Goal: Information Seeking & Learning: Learn about a topic

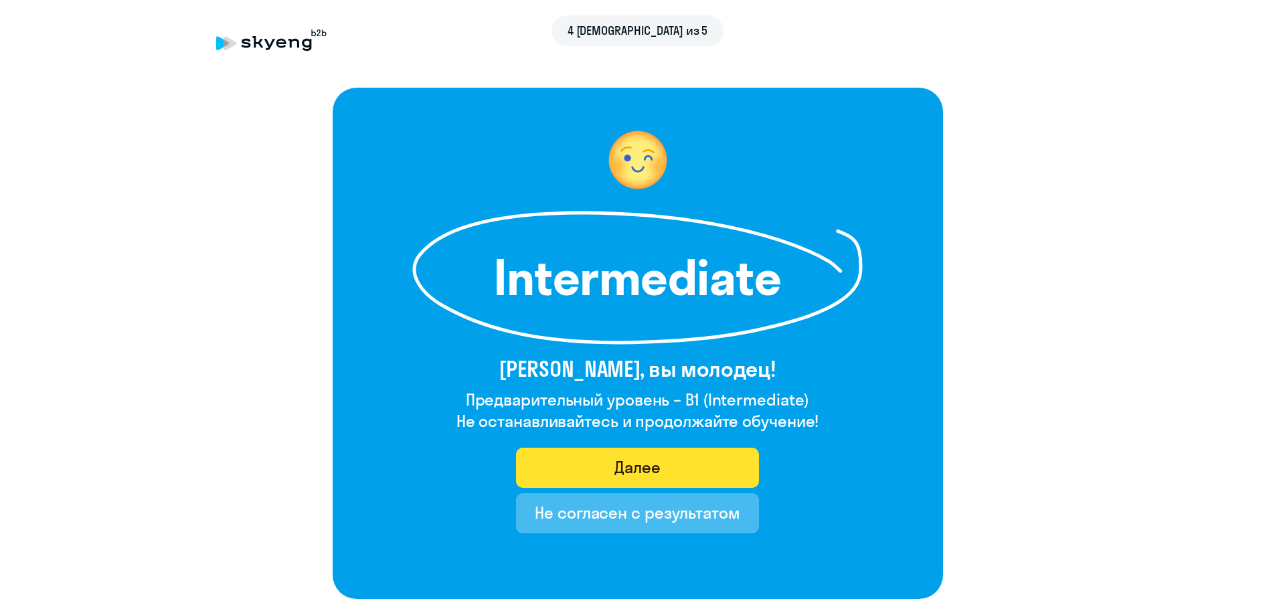
click at [653, 461] on div "Далее" at bounding box center [637, 466] width 46 height 21
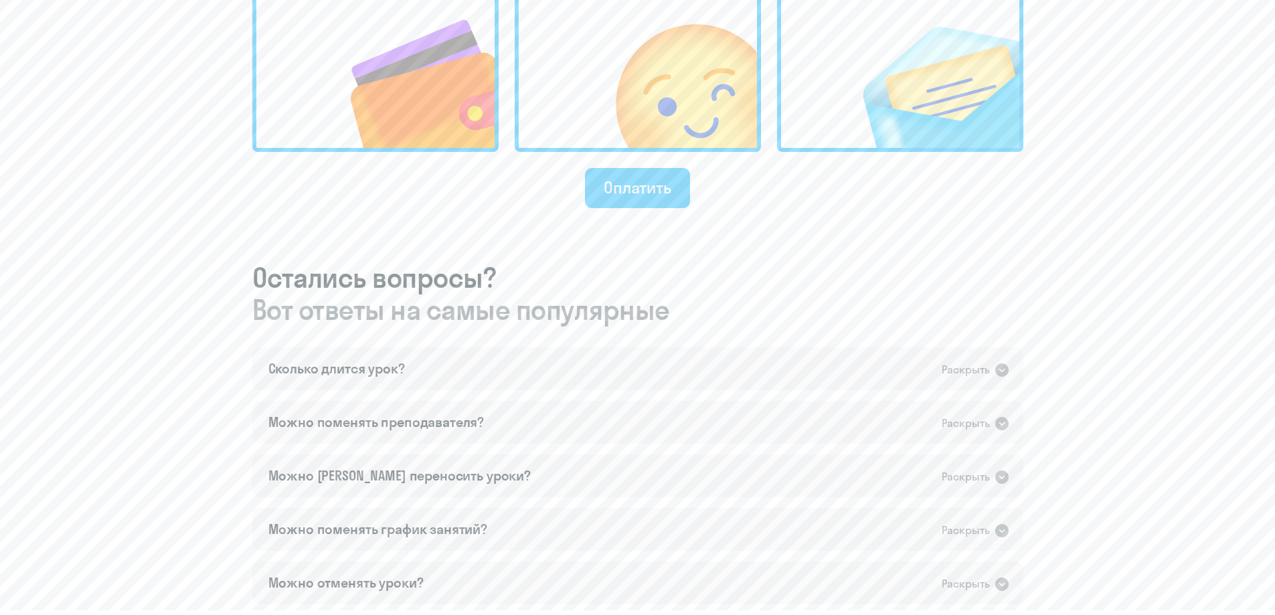
scroll to position [602, 0]
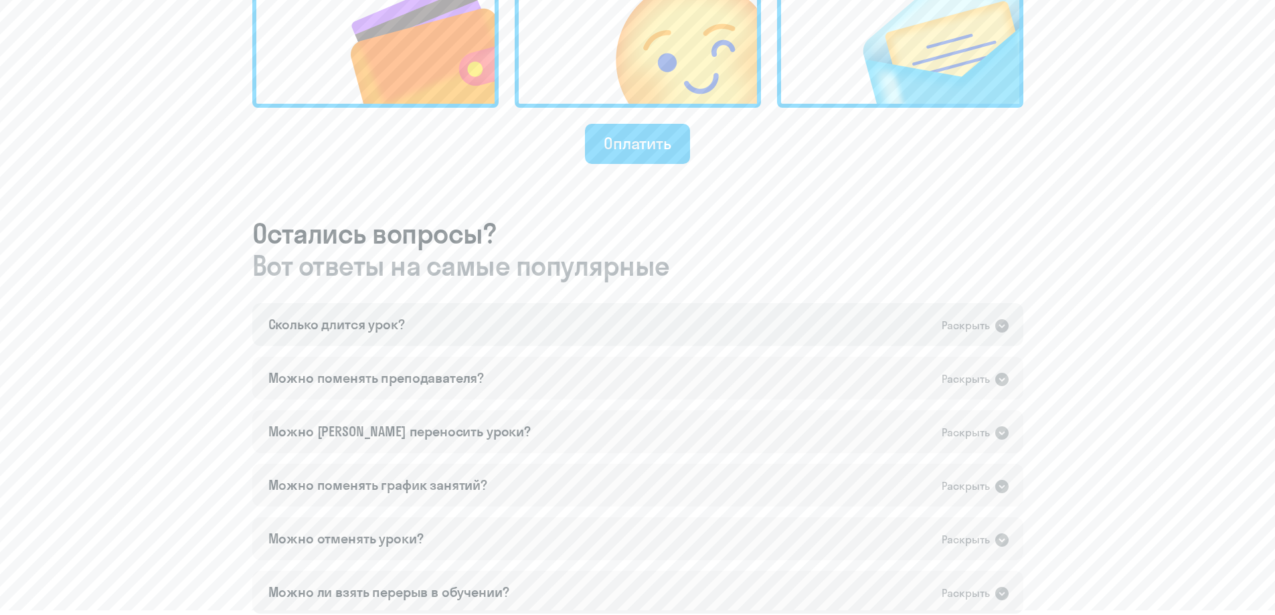
click at [592, 327] on div "Сколько длится урок? Раскрыть" at bounding box center [637, 324] width 771 height 43
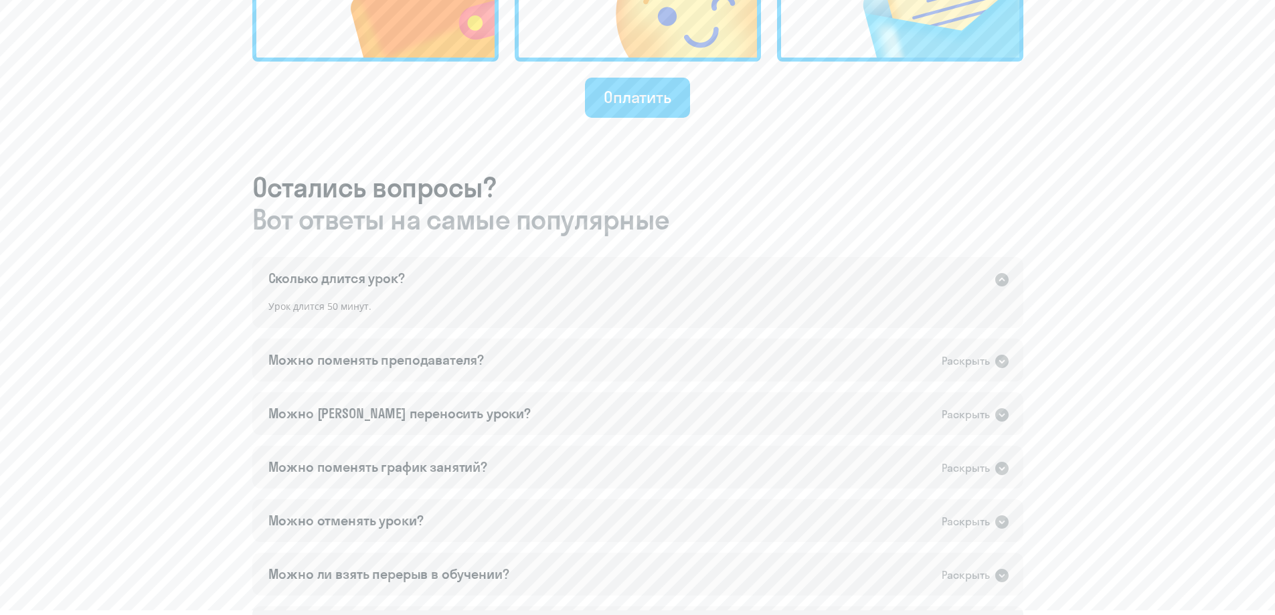
scroll to position [669, 0]
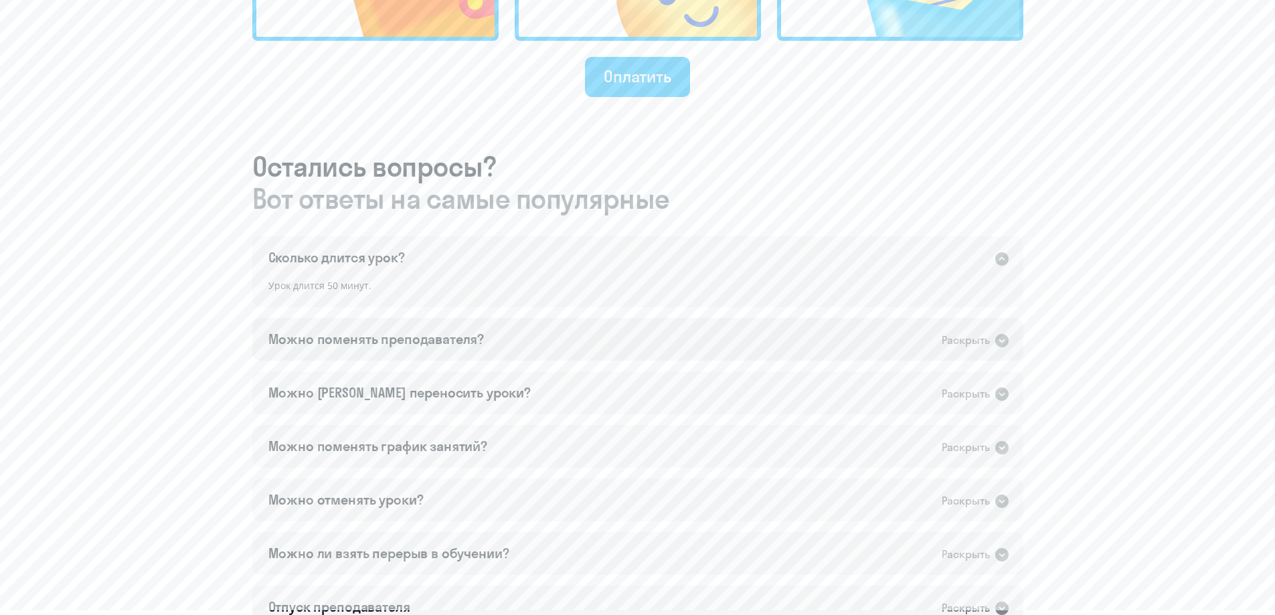
click at [942, 341] on div "Раскрыть" at bounding box center [966, 340] width 48 height 17
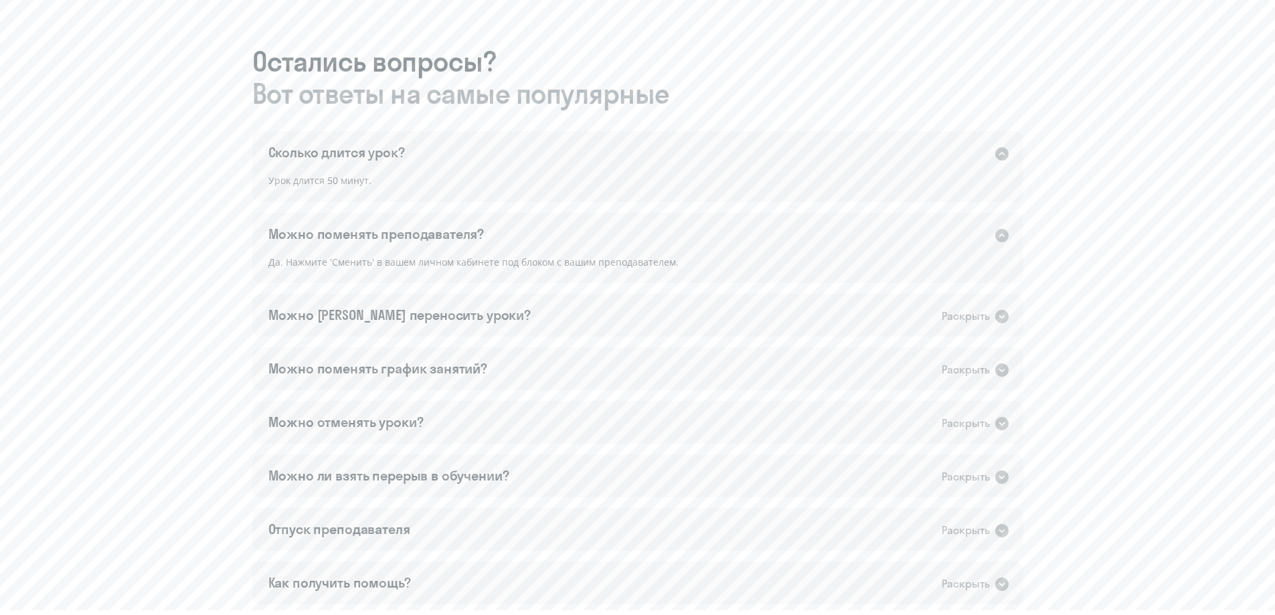
scroll to position [803, 0]
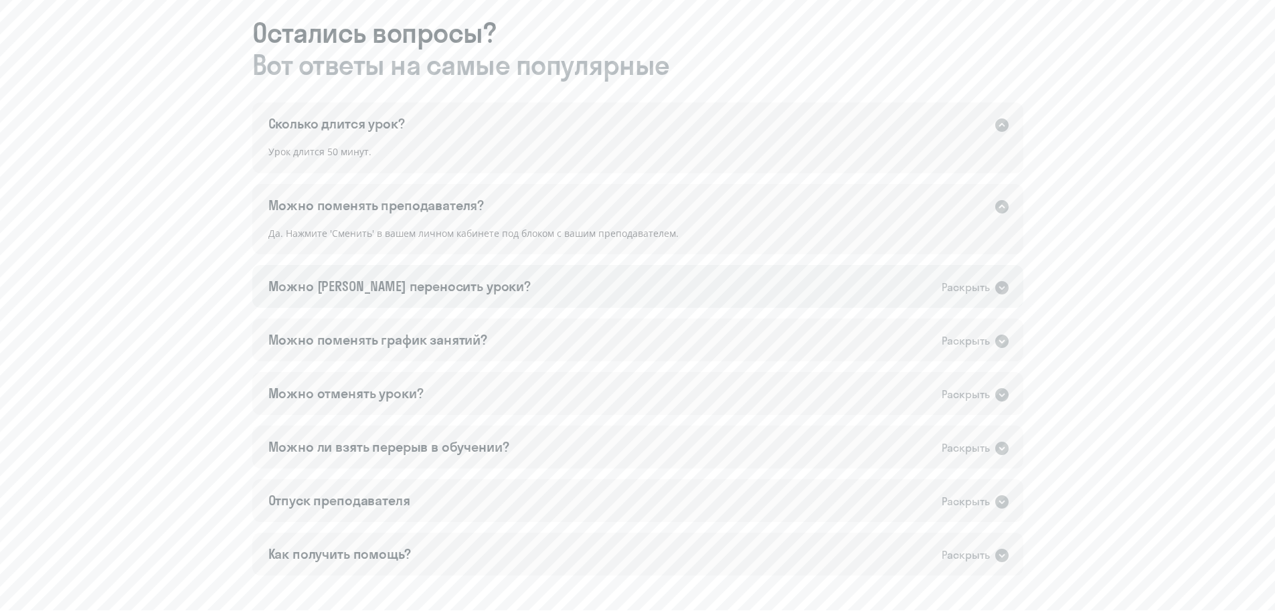
click at [968, 279] on div "Раскрыть" at bounding box center [966, 287] width 48 height 17
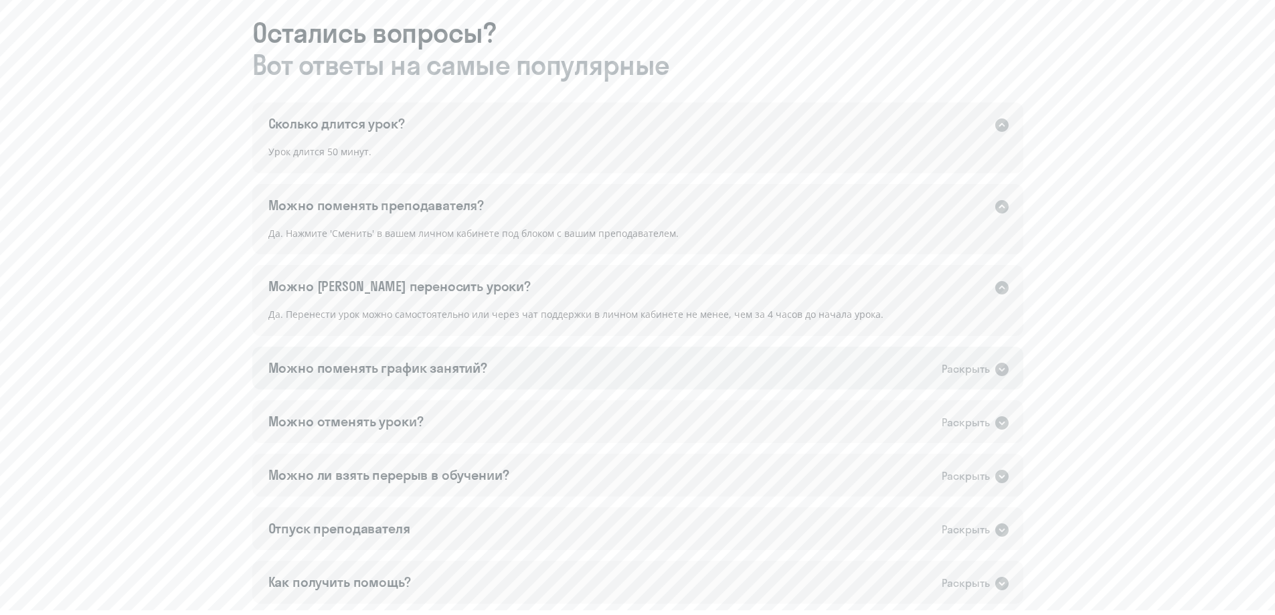
click at [975, 366] on div "Раскрыть" at bounding box center [966, 369] width 48 height 17
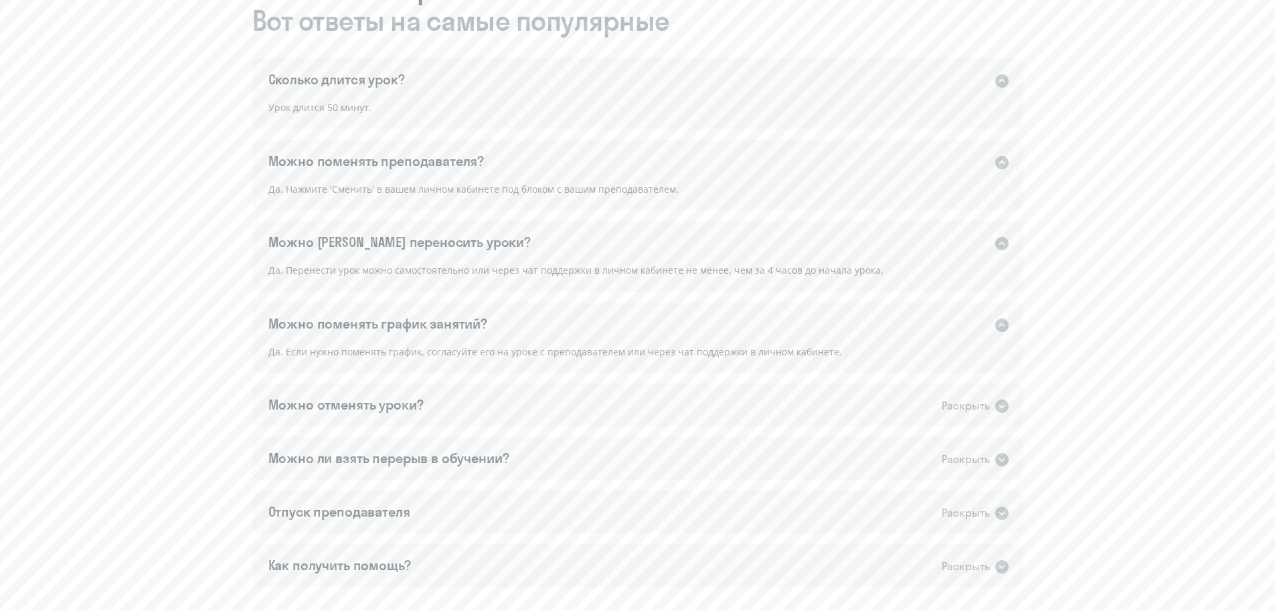
scroll to position [870, 0]
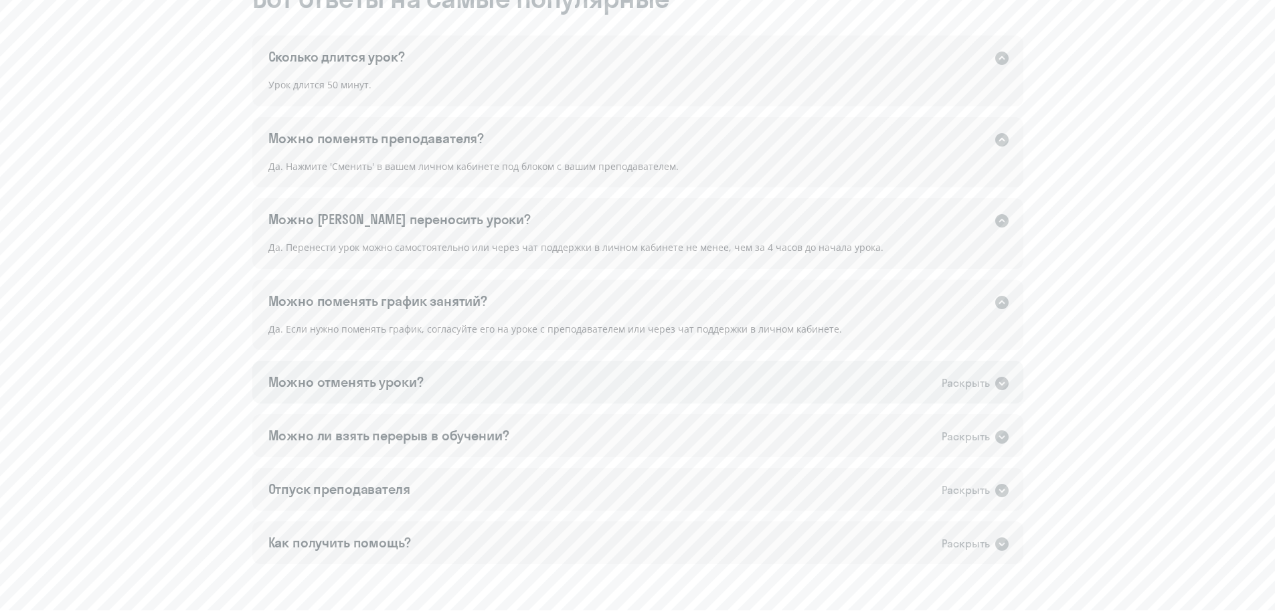
click at [989, 384] on div "Раскрыть" at bounding box center [966, 383] width 48 height 17
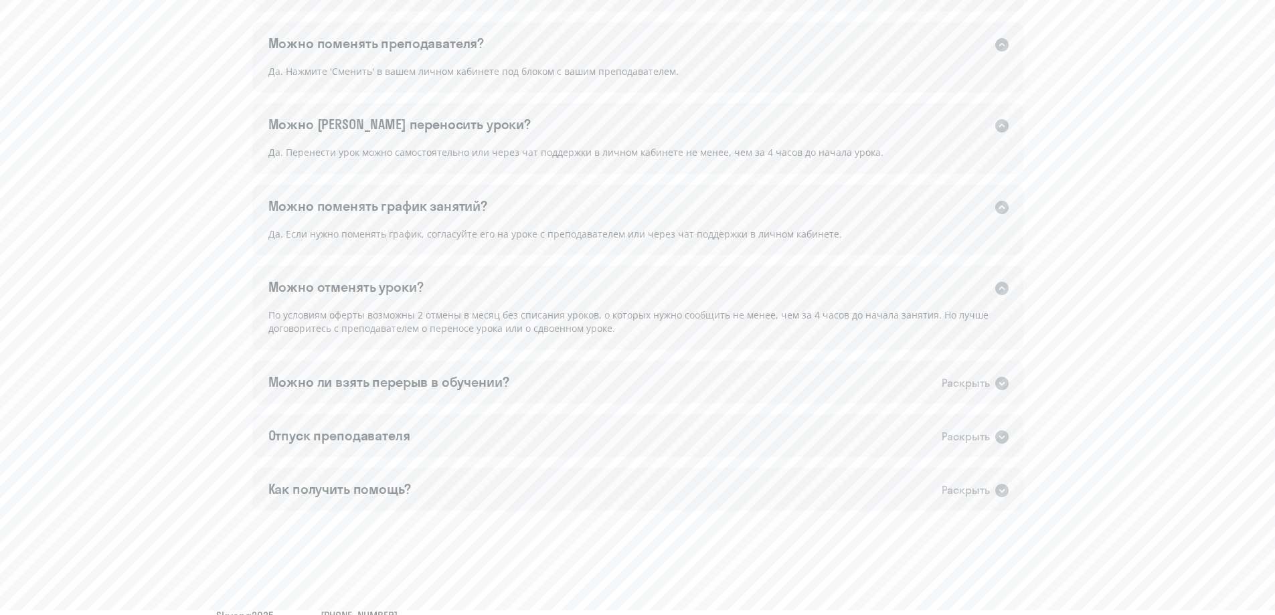
scroll to position [994, 0]
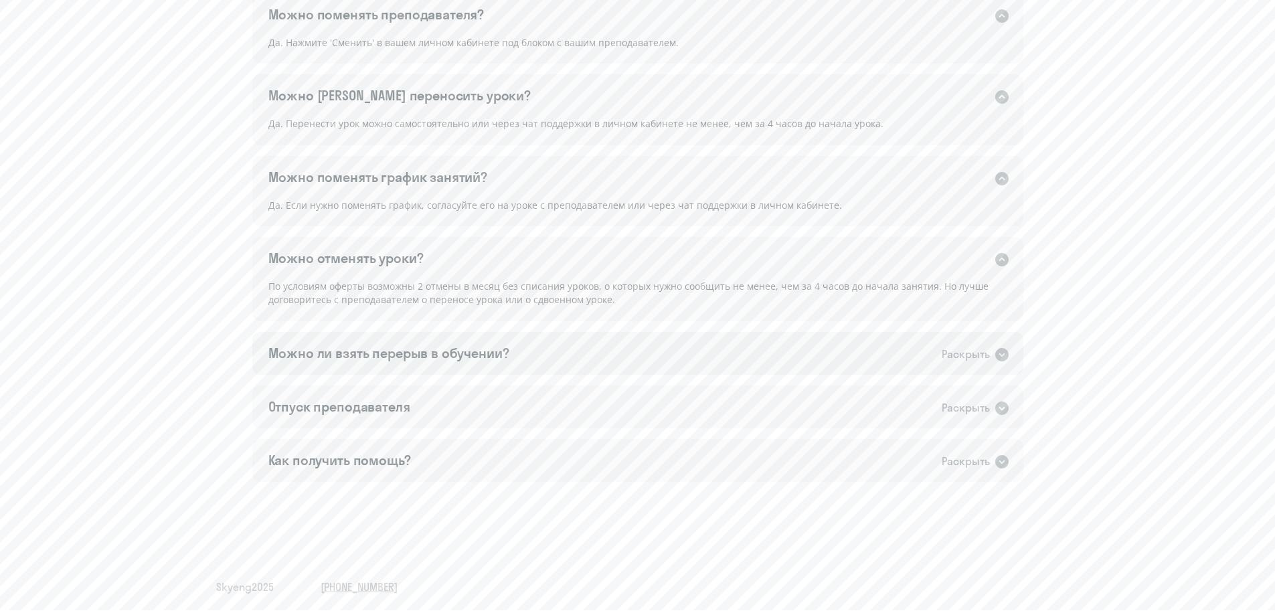
click at [994, 359] on icon at bounding box center [1002, 355] width 16 height 16
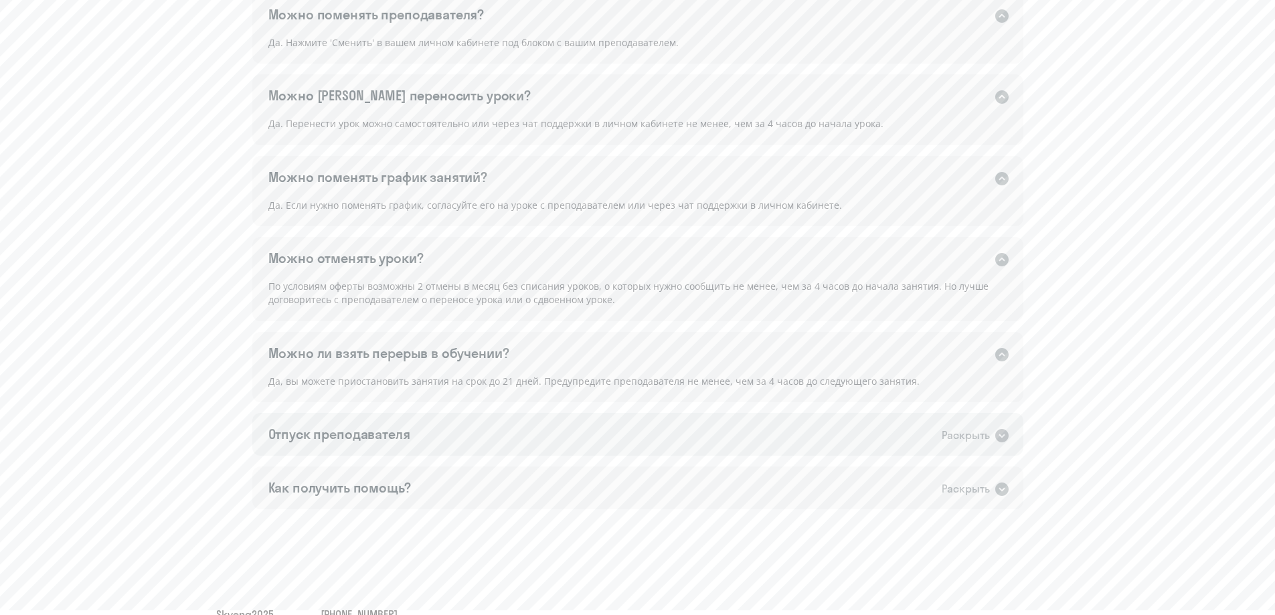
click at [996, 432] on icon at bounding box center [1002, 436] width 16 height 16
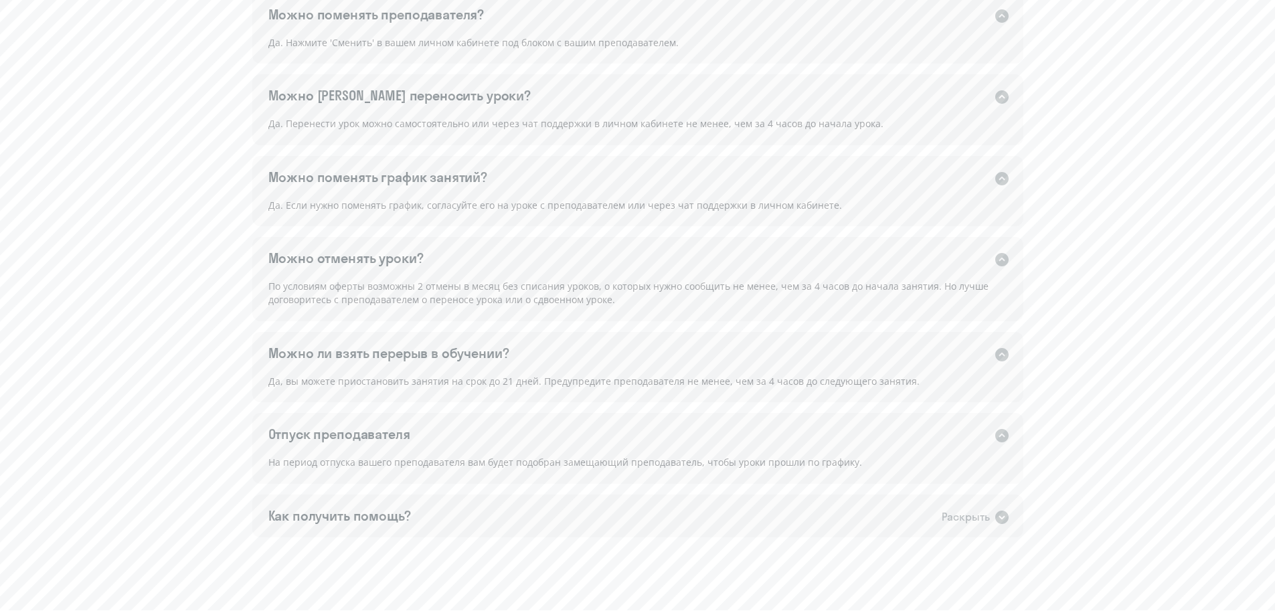
scroll to position [1049, 0]
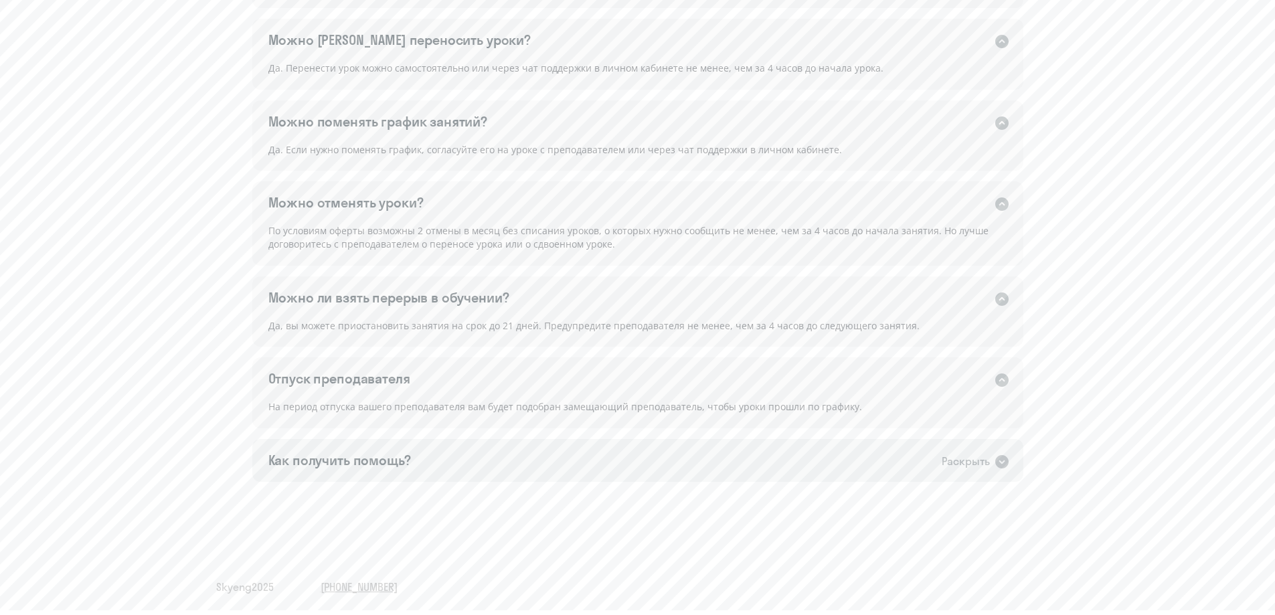
click at [997, 462] on icon at bounding box center [1001, 461] width 13 height 13
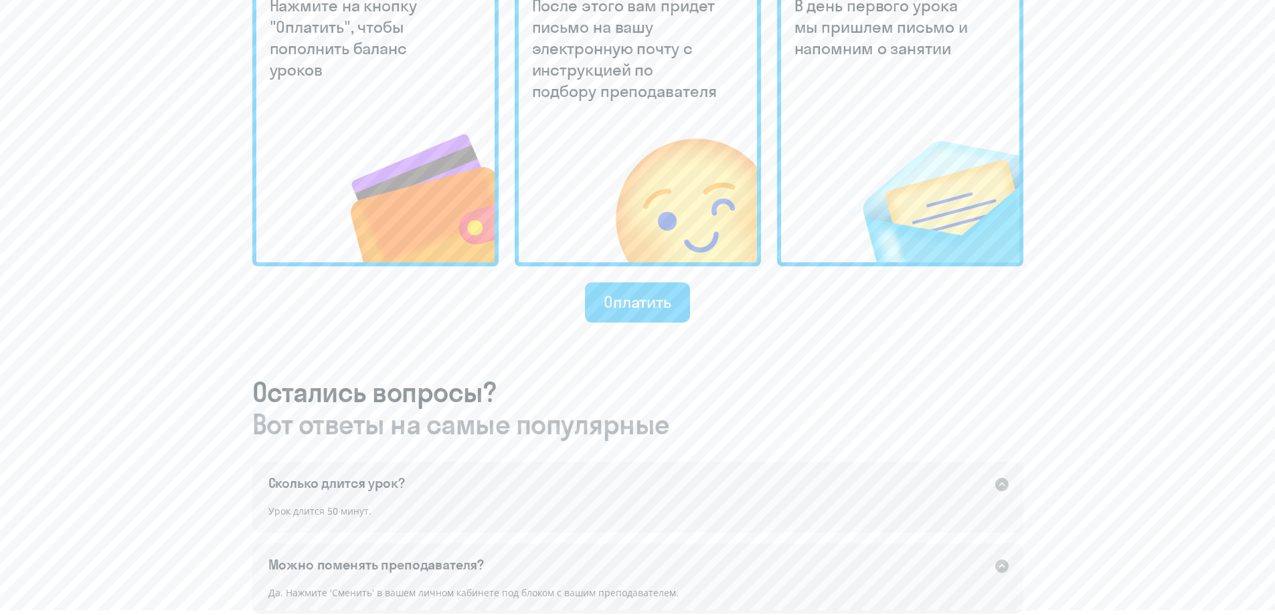
scroll to position [274, 0]
